Goal: Find specific page/section: Locate a particular part of the current website

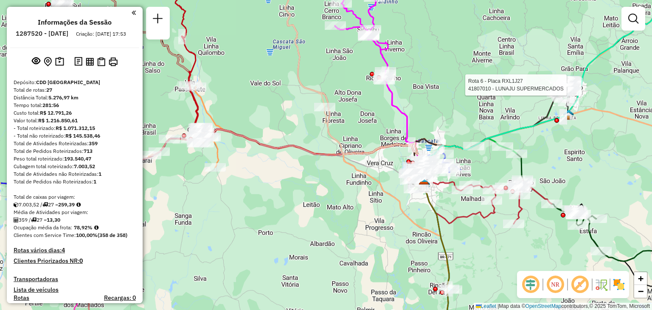
drag, startPoint x: 307, startPoint y: 178, endPoint x: 377, endPoint y: 199, distance: 72.5
click at [377, 199] on div "Rota 6 - Placa RXL1J27 41807010 - LUNAJU SUPERMERCADOS Janela de atendimento Gr…" at bounding box center [326, 155] width 652 height 310
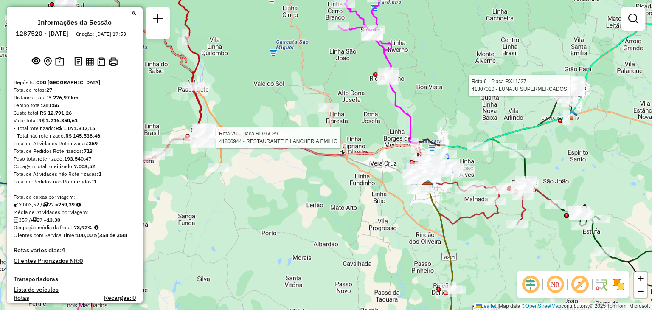
select select "**********"
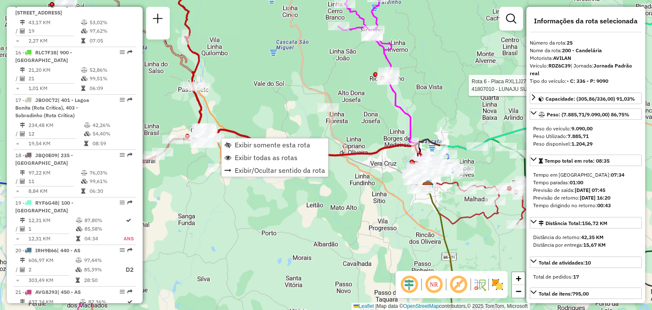
scroll to position [1431, 0]
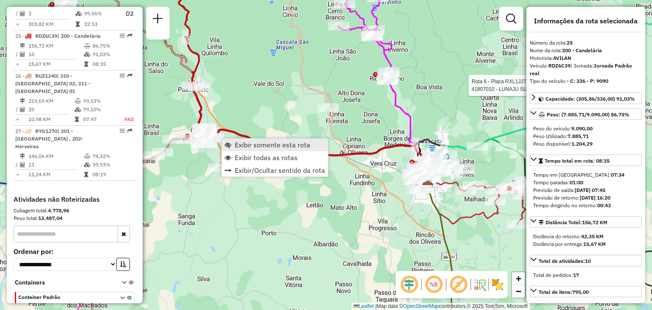
click at [233, 143] on link "Exibir somente esta rota" at bounding box center [274, 144] width 106 height 13
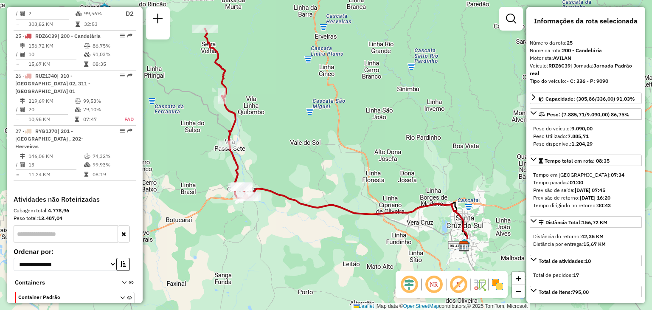
drag, startPoint x: 290, startPoint y: 190, endPoint x: 305, endPoint y: 175, distance: 21.0
click at [305, 175] on div "Janela de atendimento Grade de atendimento Capacidade Transportadoras Veículos …" at bounding box center [326, 155] width 652 height 310
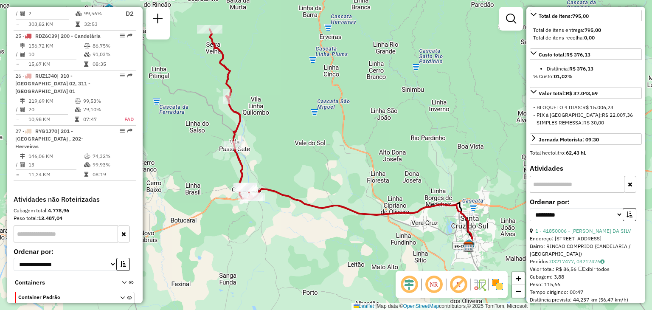
scroll to position [276, 0]
click at [611, 229] on link "1 - 41850006 - ROSANGELA T. DA SILV" at bounding box center [582, 230] width 95 height 6
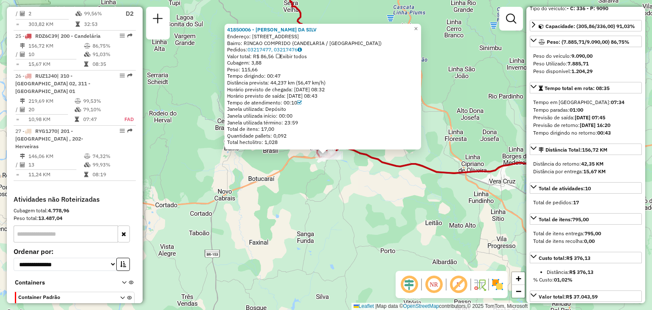
scroll to position [65, 0]
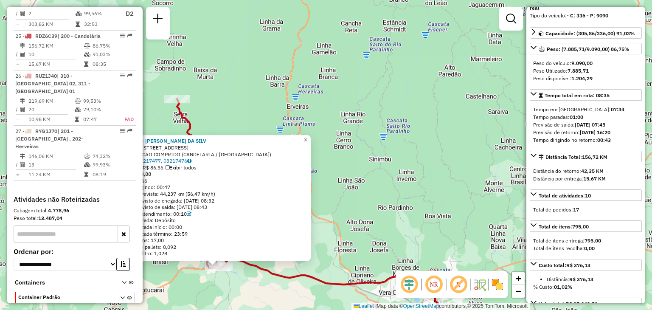
drag, startPoint x: 453, startPoint y: 182, endPoint x: 341, endPoint y: 294, distance: 157.8
click at [341, 294] on div "41850006 - ROSANGELA T. DA SILV Endereço: R DUQUE DE CAXIAS 411 Bairro: RINCAO …" at bounding box center [326, 155] width 652 height 310
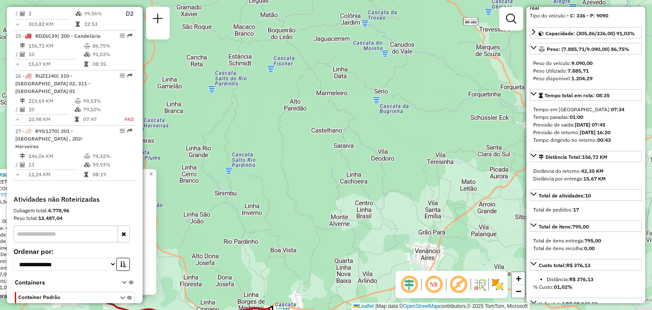
drag, startPoint x: 421, startPoint y: 218, endPoint x: 254, endPoint y: 244, distance: 168.6
click at [254, 244] on div "41850006 - ROSANGELA T. DA SILV Endereço: R DUQUE DE CAXIAS 411 Bairro: RINCAO …" at bounding box center [326, 155] width 652 height 310
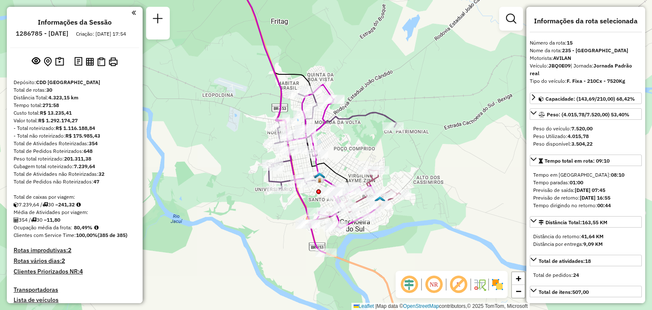
select select "**********"
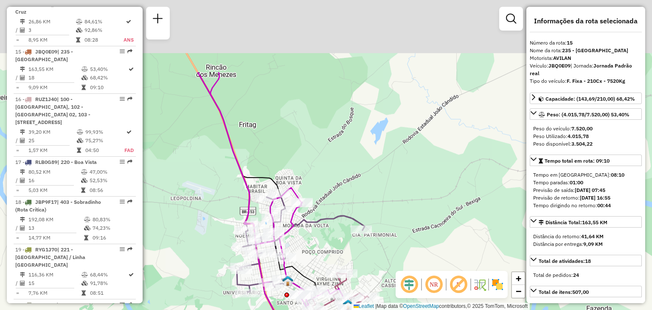
drag, startPoint x: 267, startPoint y: 82, endPoint x: 235, endPoint y: 185, distance: 108.3
click at [235, 185] on div "Rota 19 - Placa RYG1J70 41810718 - COMERCIAL SEIVAL Rota 19 - Placa RYG1J70 418…" at bounding box center [326, 155] width 652 height 310
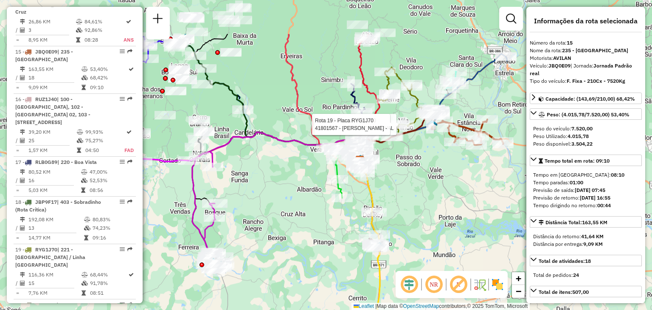
drag, startPoint x: 317, startPoint y: 141, endPoint x: 289, endPoint y: 206, distance: 70.7
click at [289, 206] on div "Rota 19 - Placa RYG1J70 41810718 - COMERCIAL SEIVAL Rota 19 - Placa RYG1J70 418…" at bounding box center [326, 155] width 652 height 310
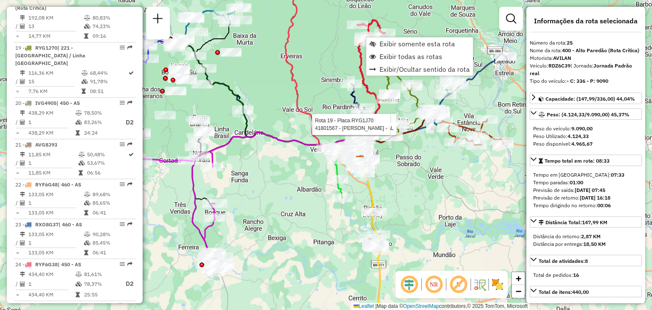
scroll to position [1436, 0]
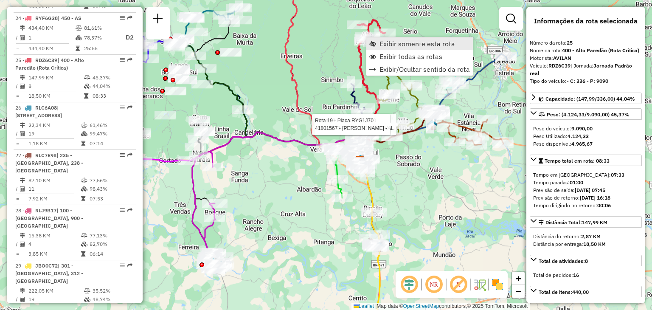
click at [371, 42] on span "Exibir somente esta rota" at bounding box center [372, 43] width 7 height 7
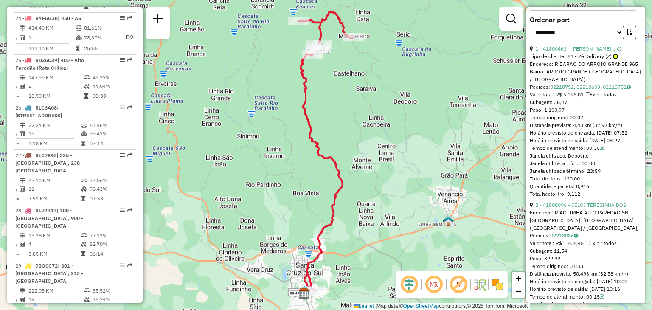
scroll to position [458, 0]
click at [596, 207] on link "2 - 41808096 - CELOI TERESINHA DOS" at bounding box center [580, 204] width 91 height 6
